Goal: Information Seeking & Learning: Find specific fact

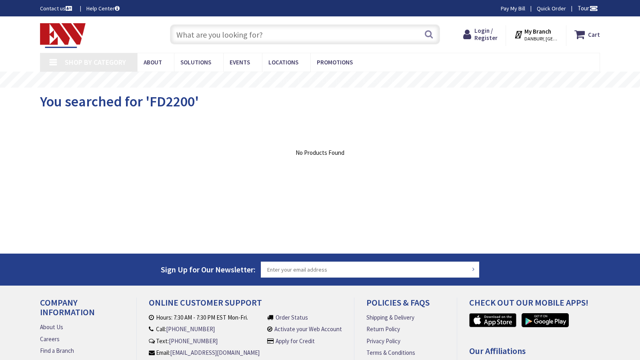
type input "CT-[STREET_ADDRESS]"
